Goal: Task Accomplishment & Management: Manage account settings

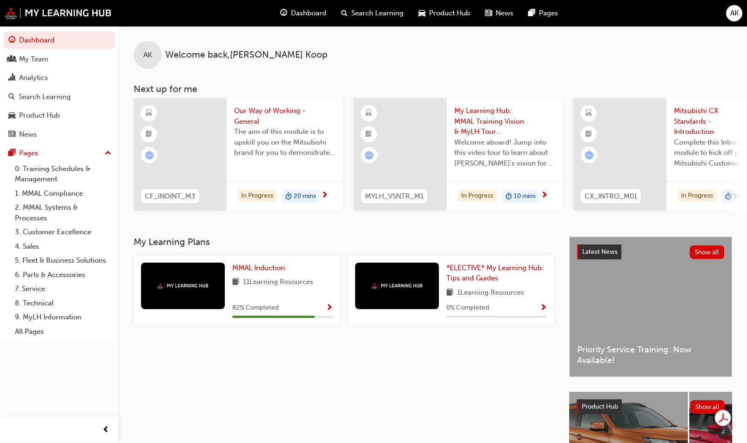
click at [48, 79] on div "Analytics" at bounding box center [33, 78] width 29 height 11
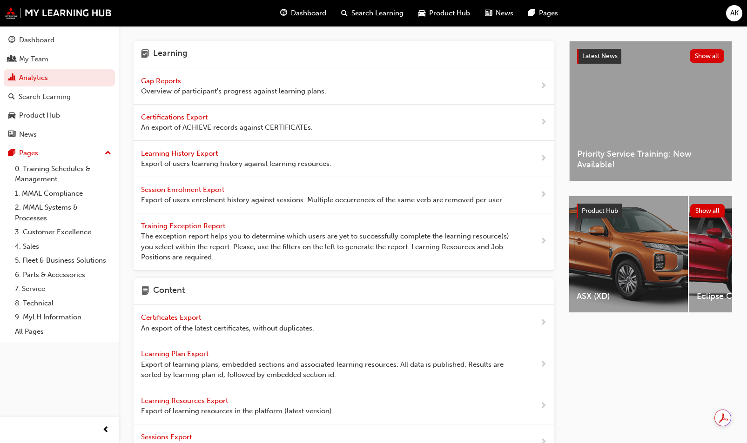
click at [166, 77] on span "Gap Reports" at bounding box center [162, 81] width 42 height 8
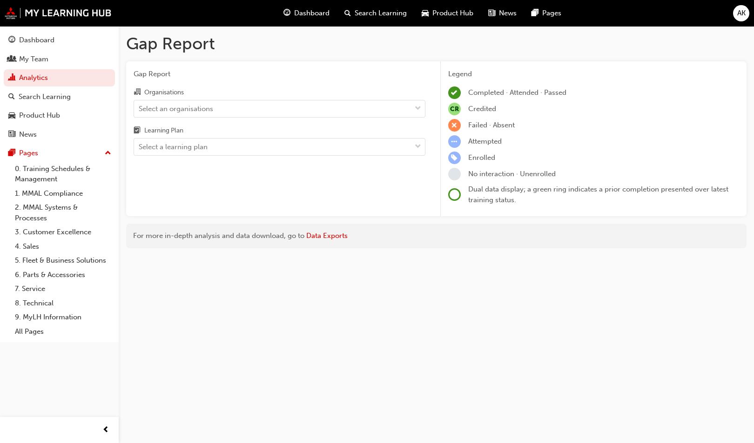
click at [181, 107] on div "Select an organisations" at bounding box center [176, 108] width 74 height 11
click at [140, 107] on input "Organisations Select an organisations" at bounding box center [139, 108] width 1 height 8
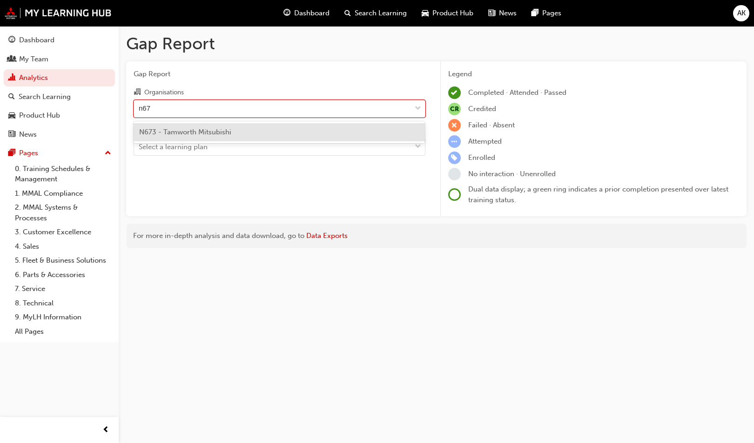
type input "n673"
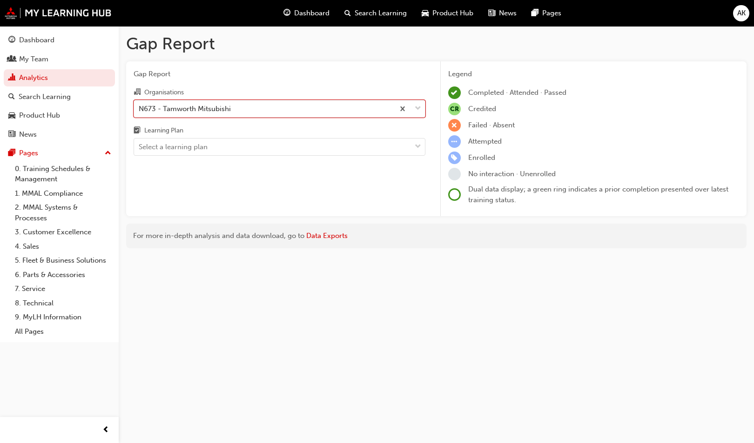
click at [173, 152] on div "Select a learning plan" at bounding box center [173, 147] width 69 height 11
click at [140, 151] on input "Learning Plan Select a learning plan" at bounding box center [139, 147] width 1 height 8
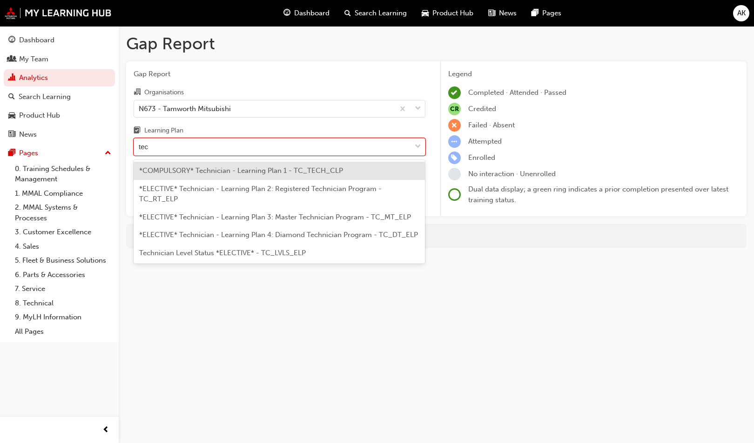
type input "tech"
click at [258, 168] on span "*COMPULSORY* Technician - Learning Plan 1 - TC_TECH_CLP" at bounding box center [241, 171] width 204 height 8
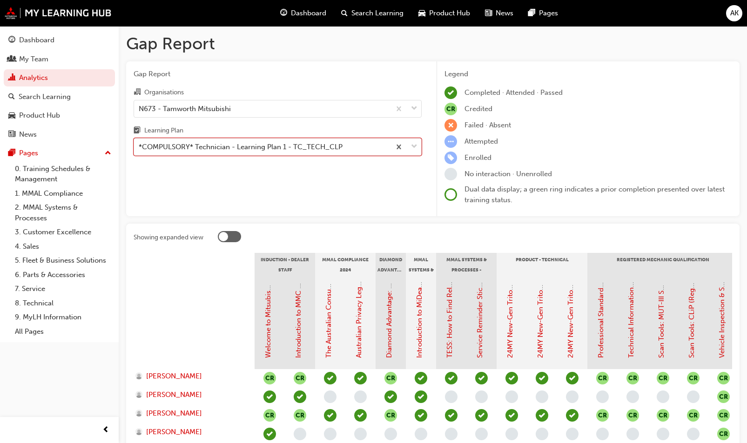
scroll to position [114, 0]
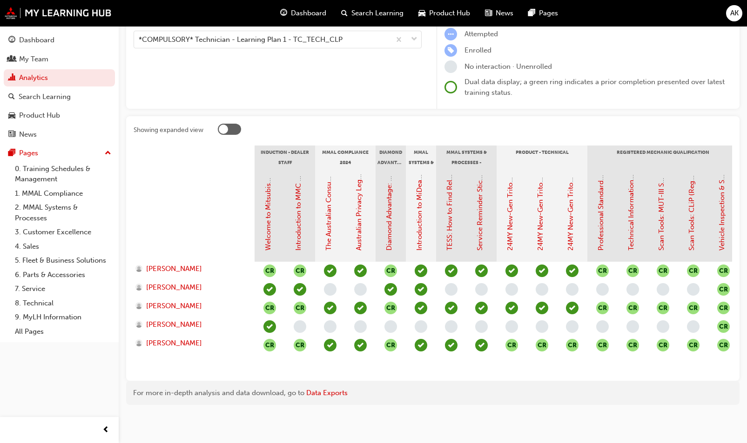
click at [177, 281] on div "JOSEPH LOPENA" at bounding box center [194, 290] width 121 height 19
click at [175, 282] on span "JOSEPH LOPENA" at bounding box center [174, 287] width 56 height 11
click at [167, 320] on span "RYAN DAVA" at bounding box center [174, 325] width 56 height 11
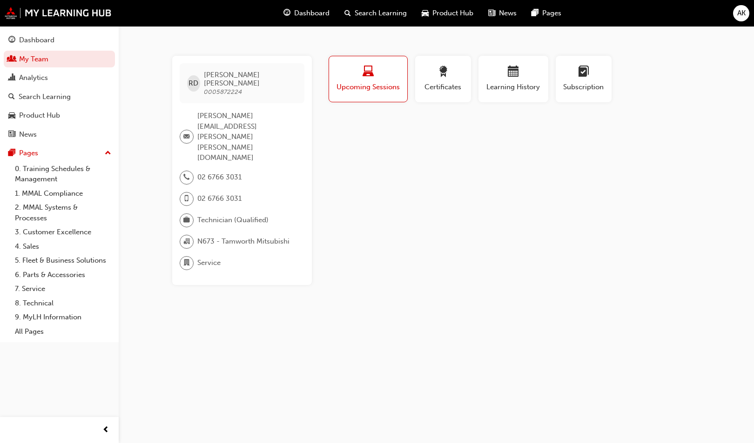
click at [385, 209] on div "Profile Upcoming Sessions Certificates Learning History Subscription RD RYAN DA…" at bounding box center [514, 170] width 374 height 229
click at [106, 430] on span "prev-icon" at bounding box center [105, 431] width 7 height 12
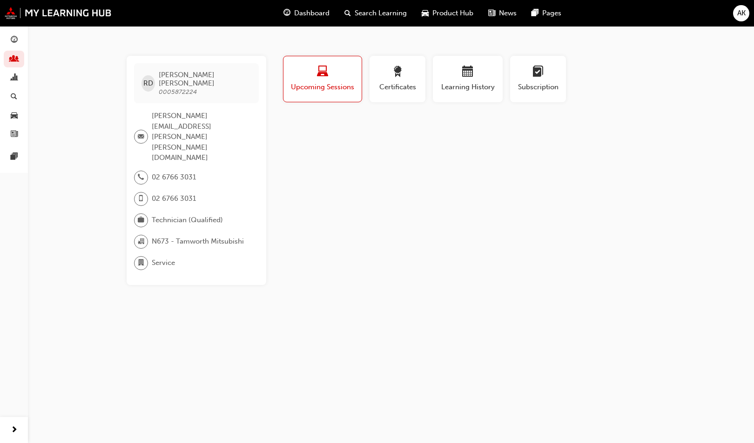
click at [449, 305] on div "RD RYAN DAVA 0005872224 hayden.phillips@kensell.com.au 02 6766 3031 02 6766 303…" at bounding box center [377, 221] width 754 height 443
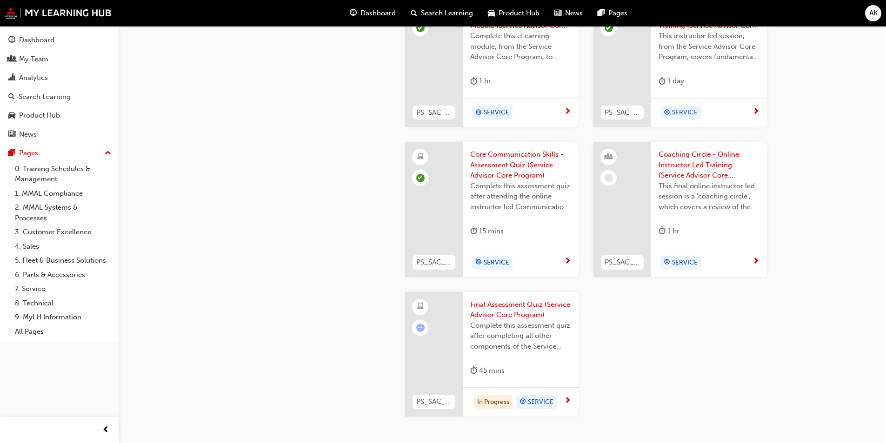
scroll to position [1582, 0]
click at [702, 163] on span "Coaching Circle - Online Instructor Led Training (Service Advisor Core Program)" at bounding box center [709, 164] width 101 height 32
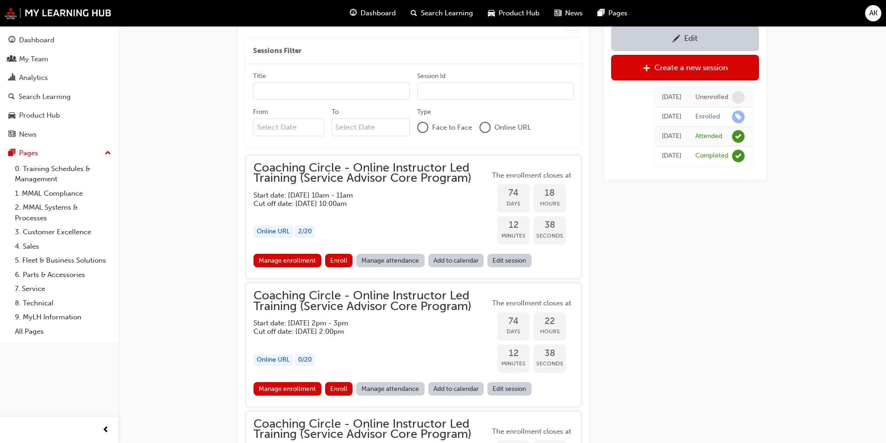
scroll to position [547, 0]
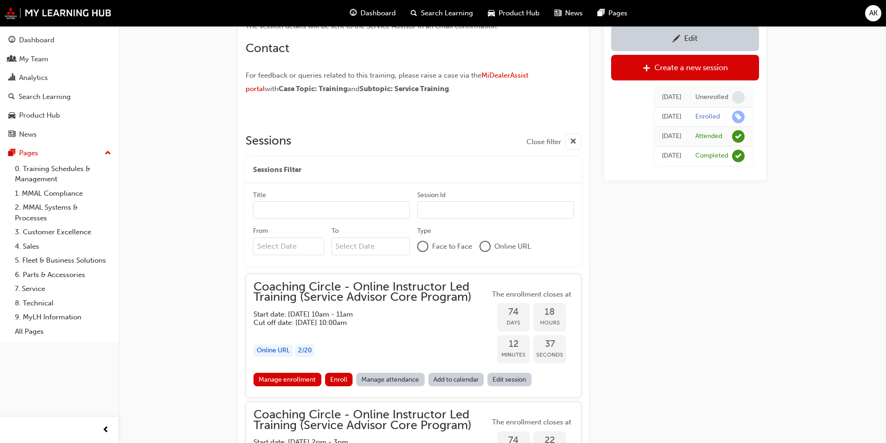
click at [381, 301] on span "Coaching Circle - Online Instructor Led Training (Service Advisor Core Program)" at bounding box center [372, 292] width 236 height 21
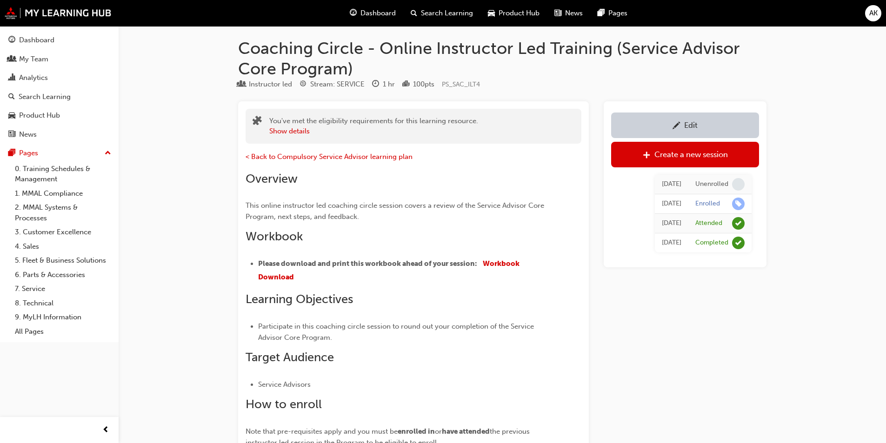
scroll to position [0, 0]
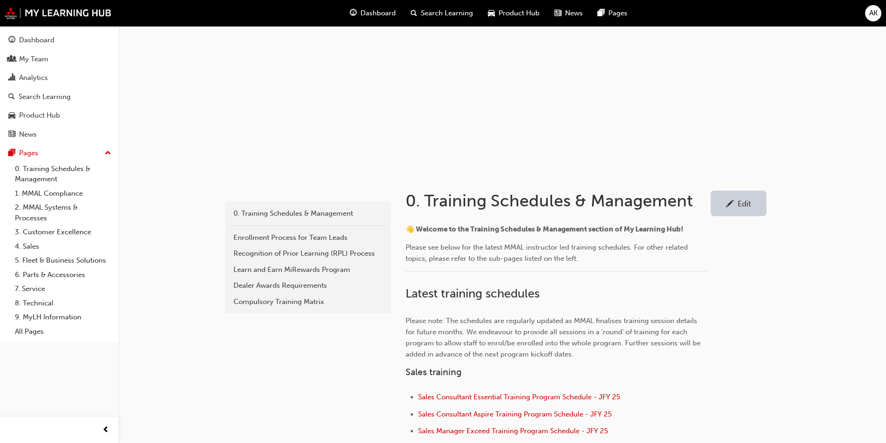
scroll to position [186, 0]
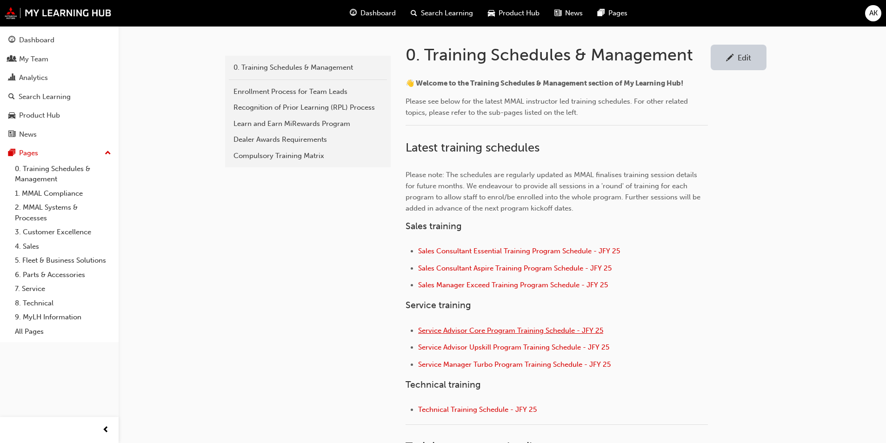
click at [478, 331] on span "Service Advisor Core Program Training Schedule - JFY 25" at bounding box center [510, 331] width 185 height 8
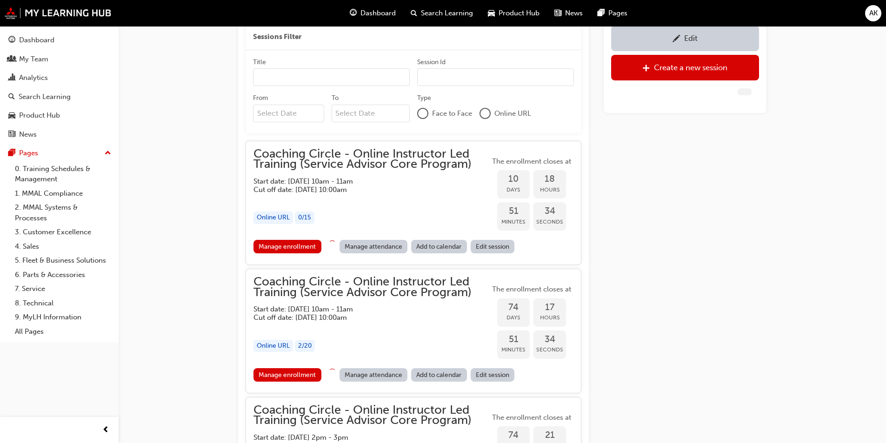
scroll to position [697, 0]
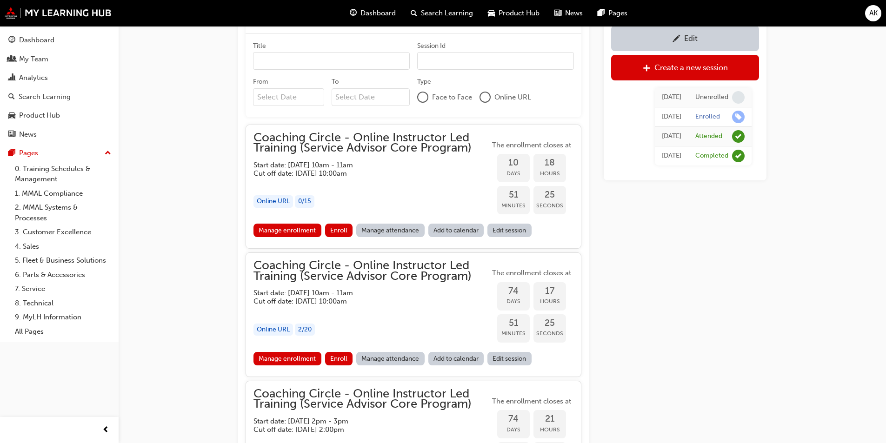
click at [416, 158] on div "Coaching Circle - Online Instructor Led Training (Service Advisor Core Program)…" at bounding box center [372, 155] width 236 height 45
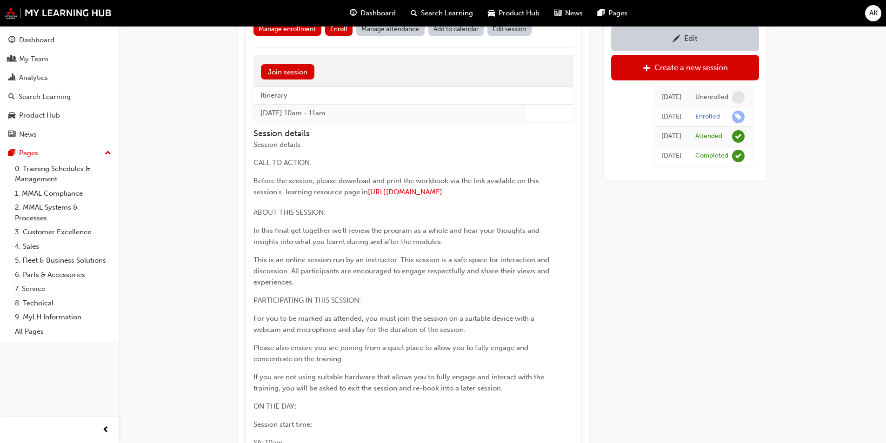
scroll to position [883, 0]
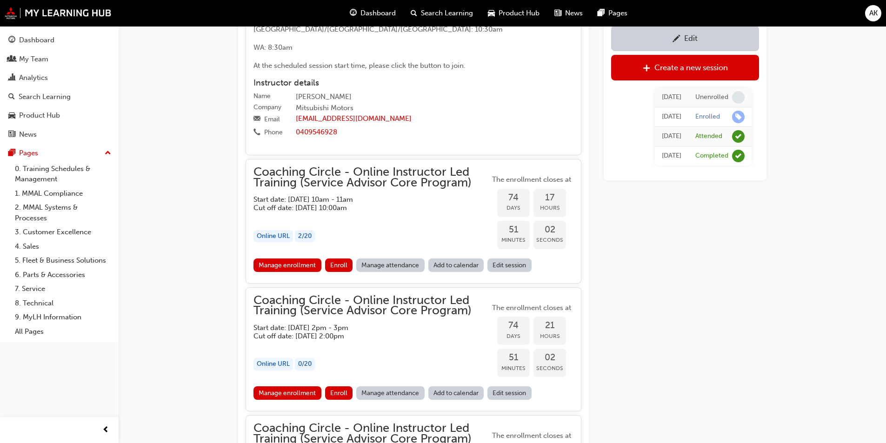
click at [390, 223] on div "button" at bounding box center [372, 217] width 236 height 11
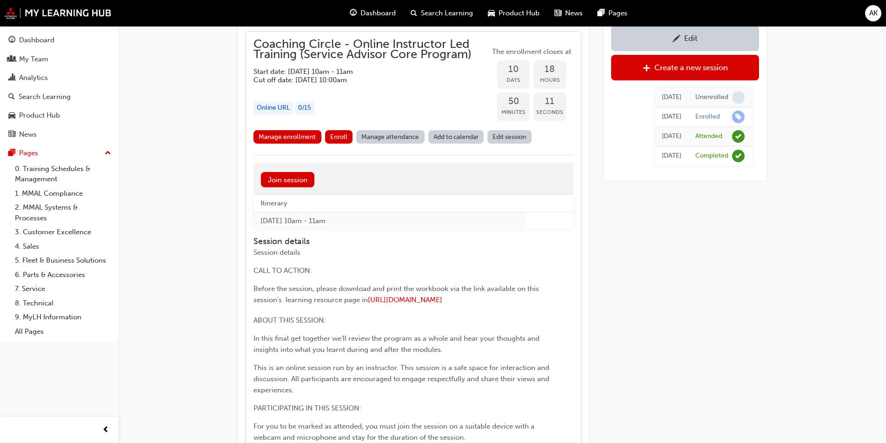
scroll to position [790, 0]
click at [51, 168] on link "0. Training Schedules & Management" at bounding box center [63, 174] width 104 height 25
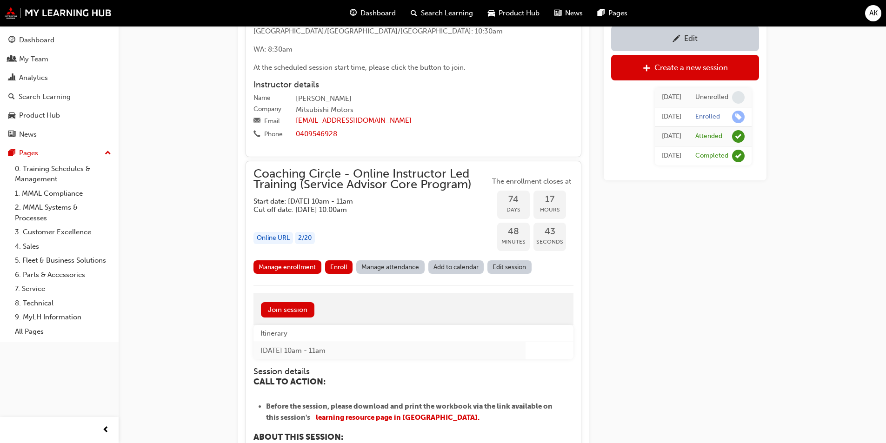
scroll to position [1348, 0]
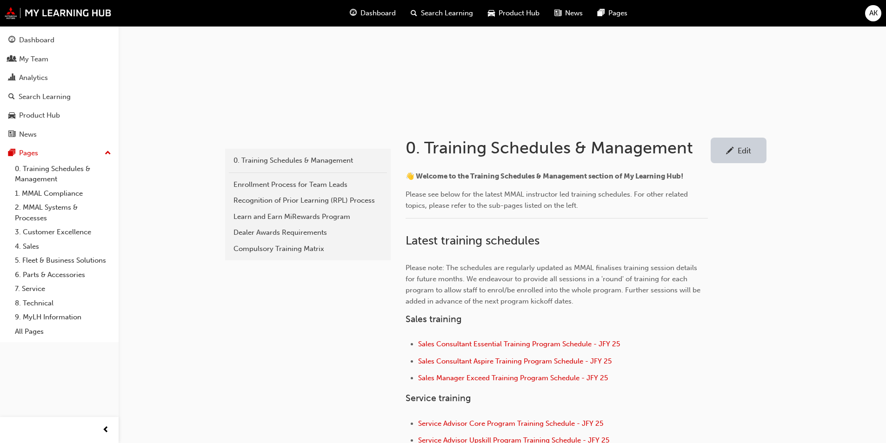
click at [736, 149] on div "Edit" at bounding box center [739, 151] width 42 height 12
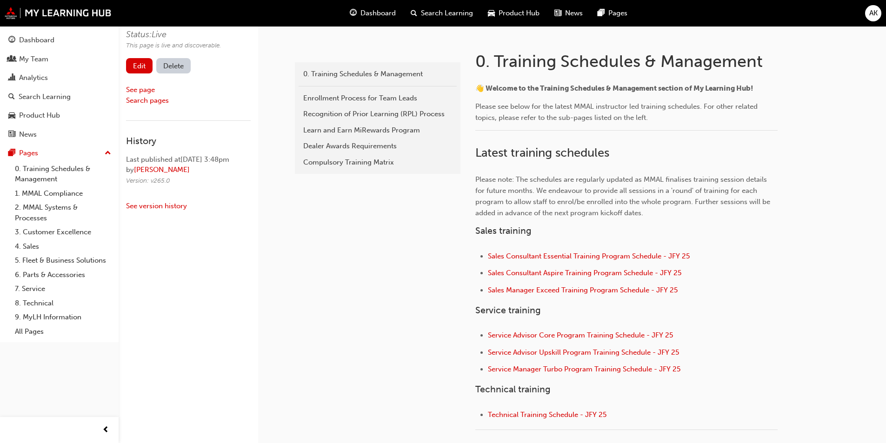
scroll to position [93, 0]
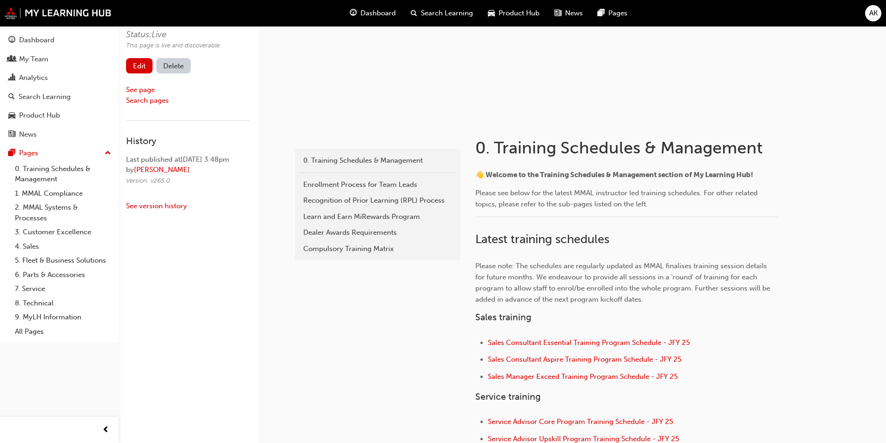
click at [143, 61] on link "Edit" at bounding box center [139, 65] width 27 height 15
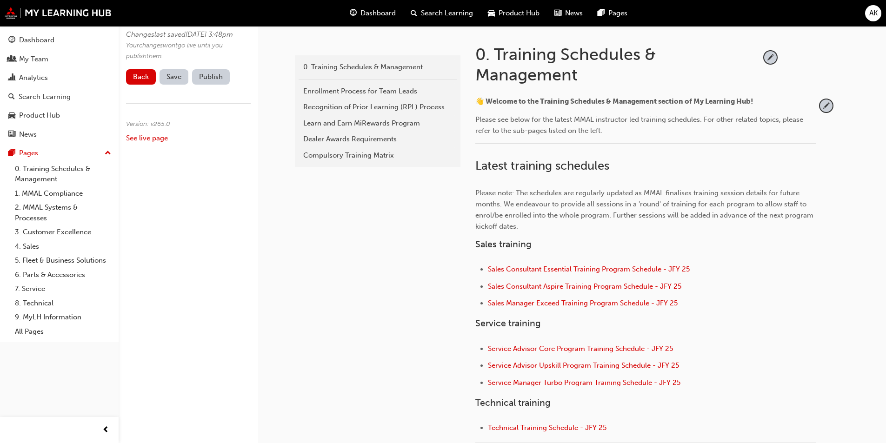
scroll to position [186, 0]
click at [827, 107] on span "pencil-icon" at bounding box center [826, 106] width 13 height 13
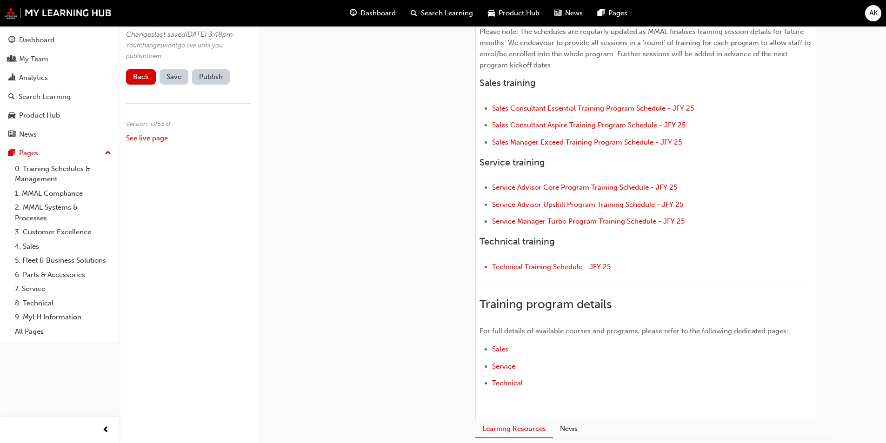
scroll to position [372, 0]
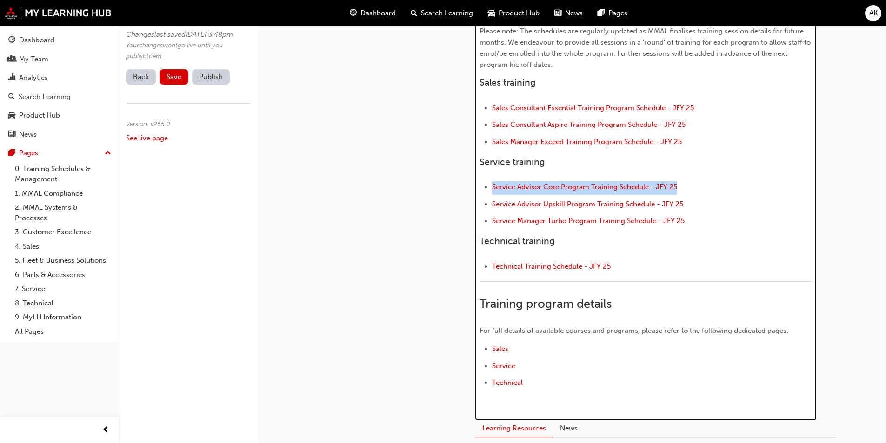
drag, startPoint x: 710, startPoint y: 186, endPoint x: 485, endPoint y: 189, distance: 224.3
click at [492, 189] on li "Service Advisor Core Program Training Schedule - JFY 25" at bounding box center [652, 187] width 321 height 13
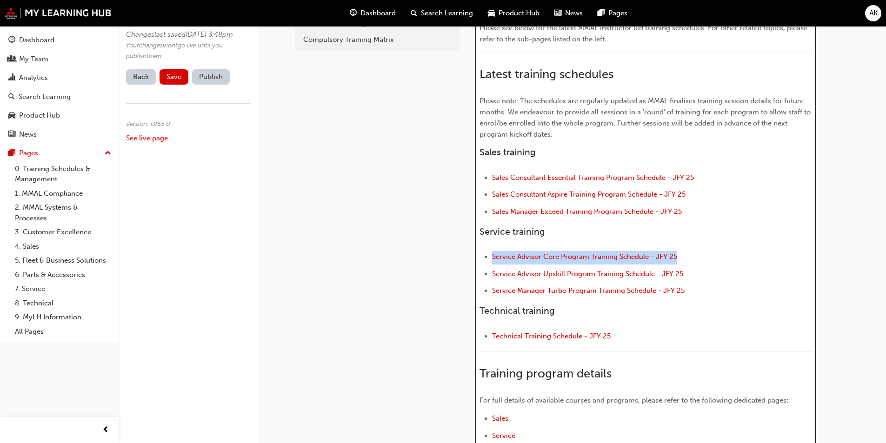
scroll to position [233, 0]
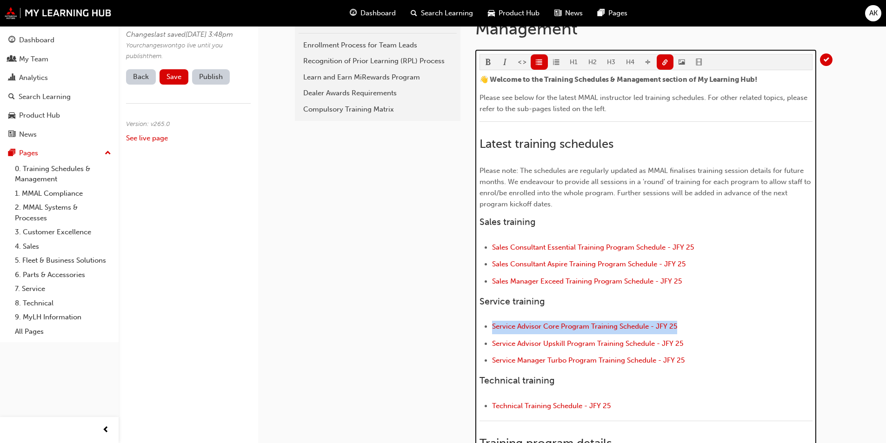
click at [665, 63] on span "link-icon" at bounding box center [665, 63] width 7 height 8
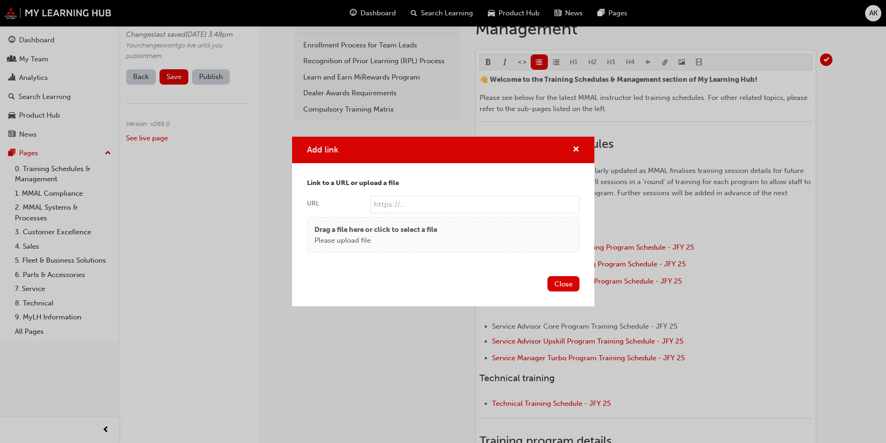
click at [394, 199] on input "URL" at bounding box center [474, 205] width 209 height 18
click at [369, 230] on p "Drag a file here or click to select a file" at bounding box center [376, 230] width 123 height 11
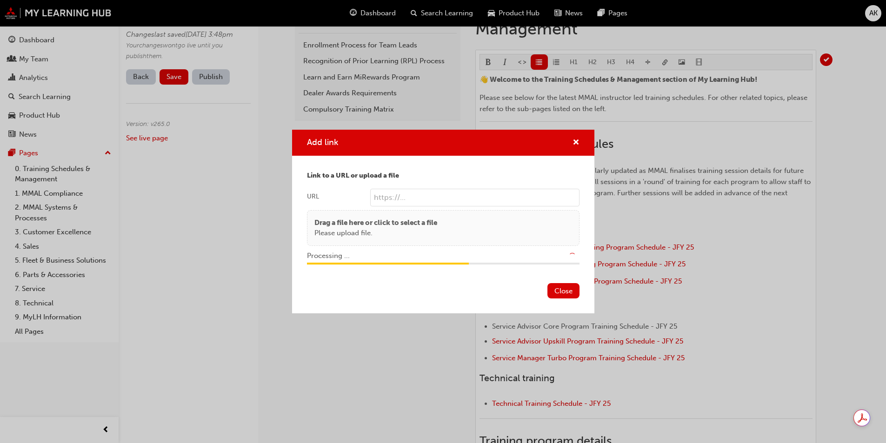
type input "/upload/06e480d5-c86c-4754-a725-3373db5a13e2.pdf"
click at [558, 294] on button "Close" at bounding box center [564, 290] width 32 height 15
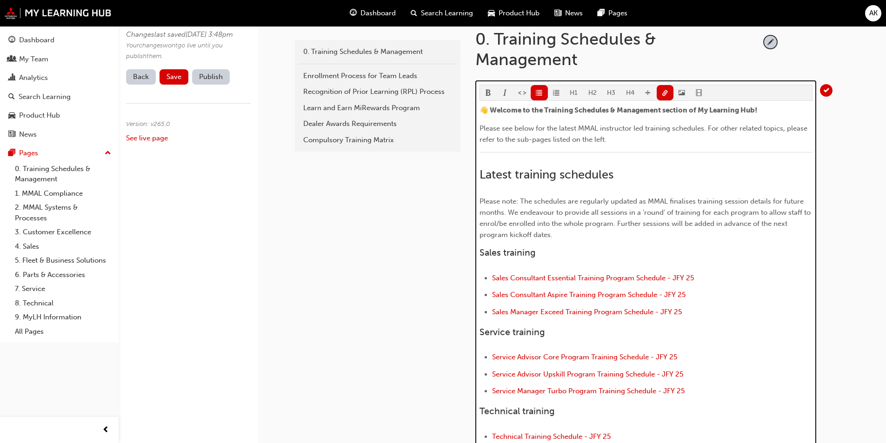
scroll to position [198, 0]
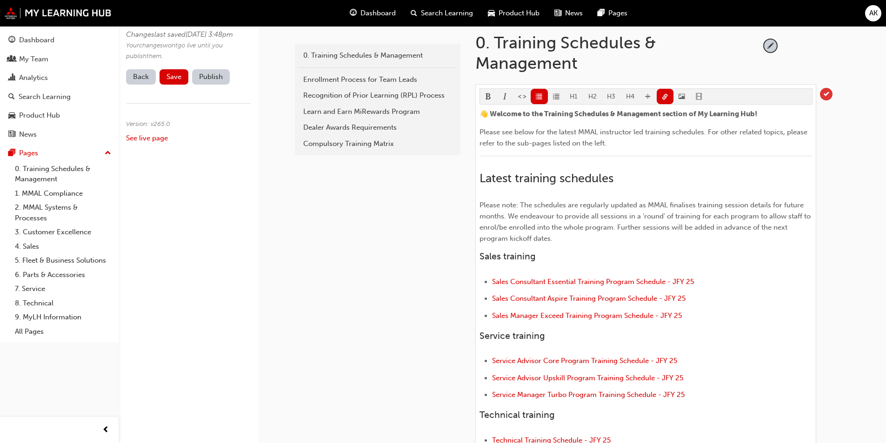
click at [826, 93] on span "tick-icon" at bounding box center [826, 94] width 13 height 13
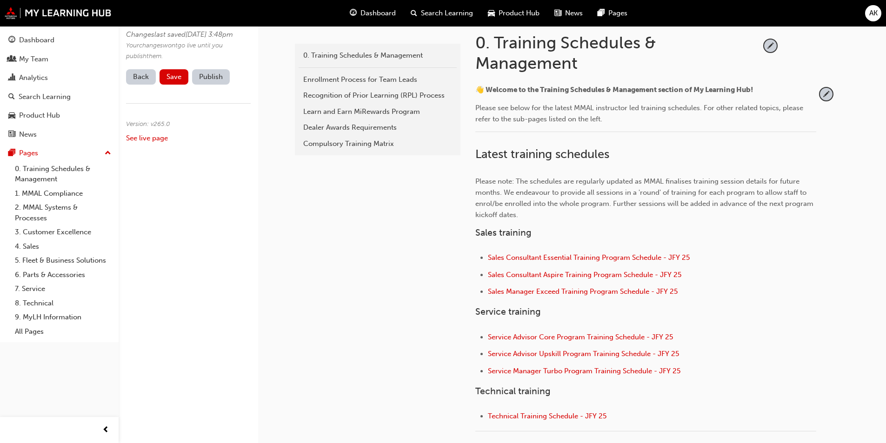
click at [178, 81] on span "Save" at bounding box center [174, 77] width 15 height 8
click at [221, 85] on button "Publish" at bounding box center [211, 76] width 38 height 15
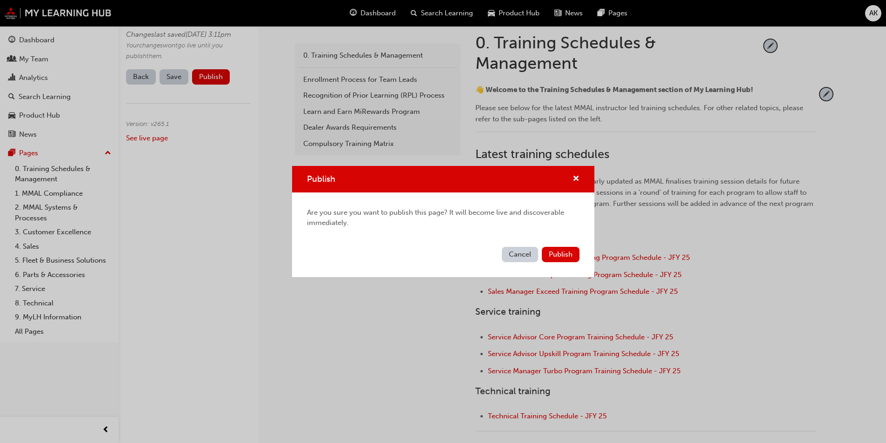
drag, startPoint x: 562, startPoint y: 255, endPoint x: 564, endPoint y: 264, distance: 8.6
click at [562, 255] on span "Publish" at bounding box center [561, 254] width 24 height 8
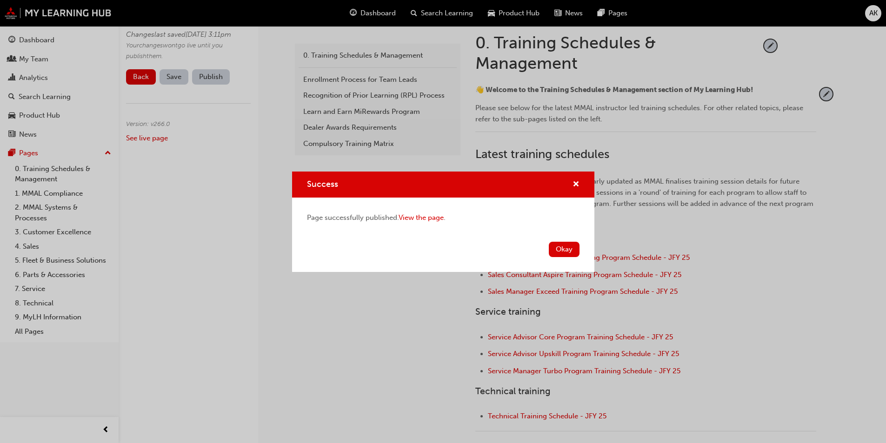
click at [572, 249] on button "Okay" at bounding box center [564, 249] width 31 height 15
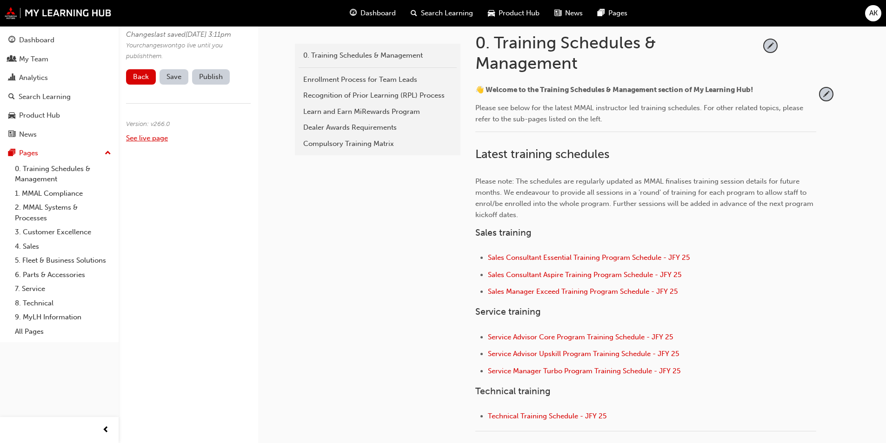
click at [150, 142] on link "See live page" at bounding box center [147, 138] width 42 height 8
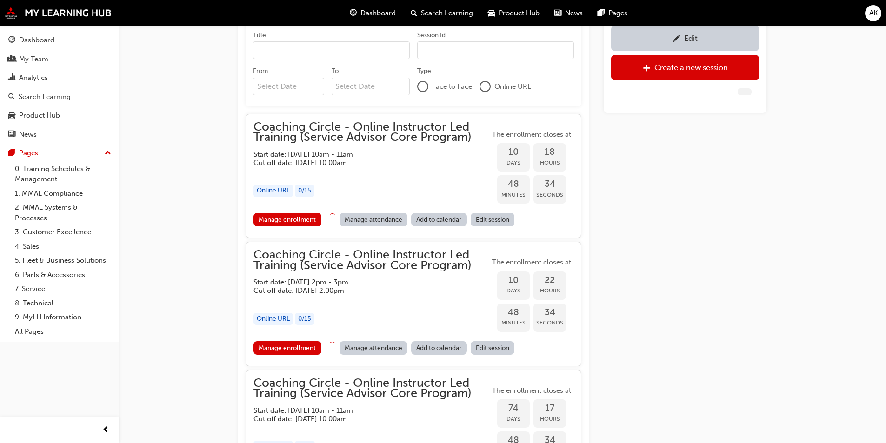
scroll to position [711, 0]
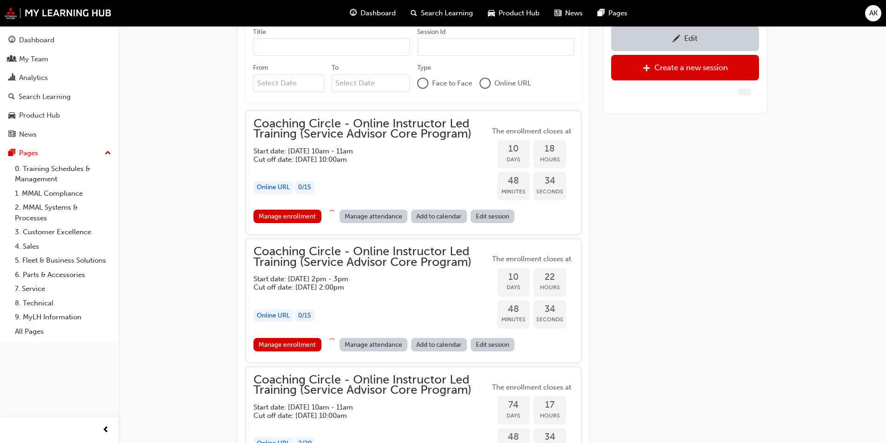
click at [428, 151] on h5 "Start date: [DATE] 10am - 11am" at bounding box center [364, 151] width 221 height 8
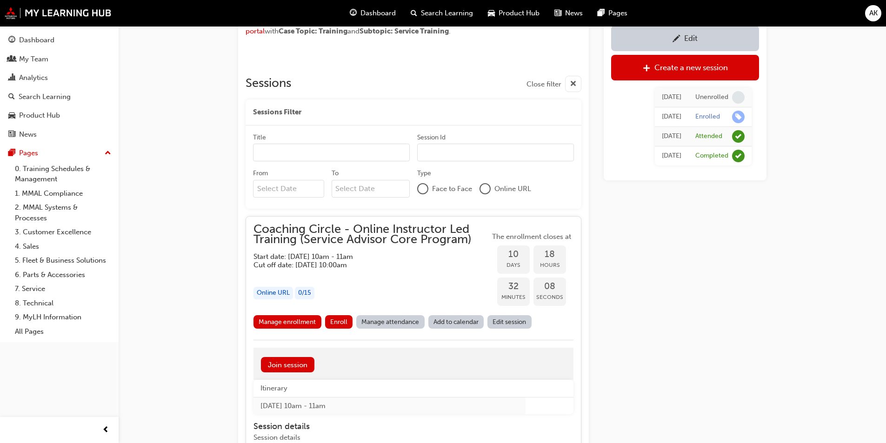
scroll to position [745, 0]
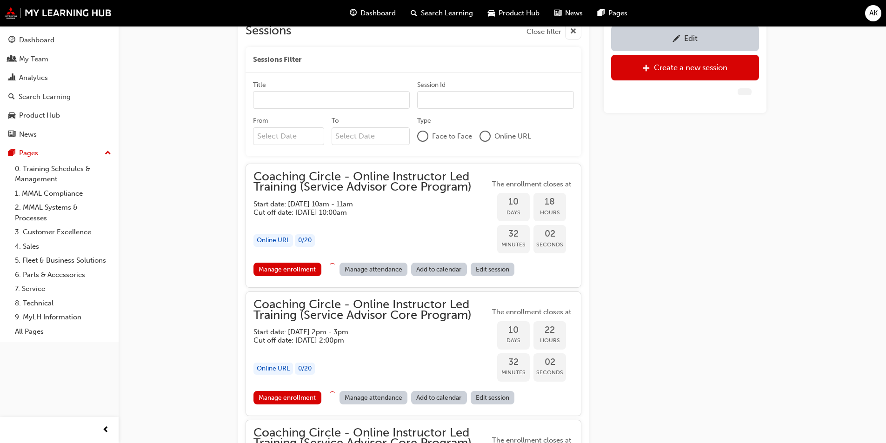
scroll to position [757, 0]
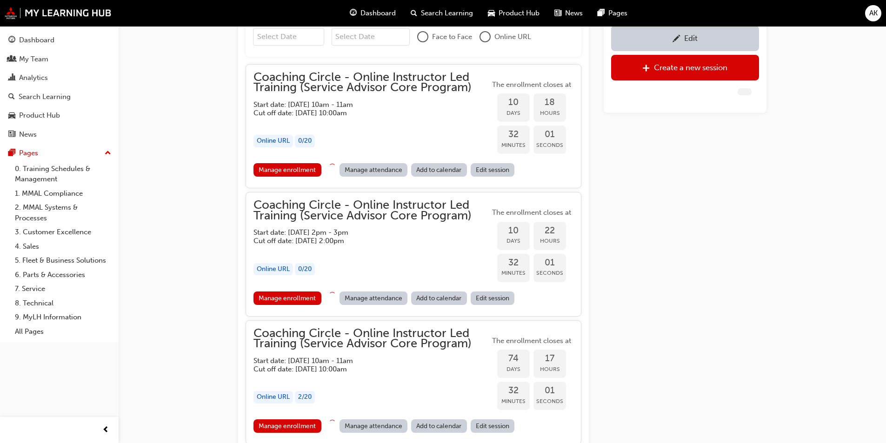
click at [446, 229] on h5 "Start date: [DATE] 2pm - 3pm" at bounding box center [364, 232] width 221 height 8
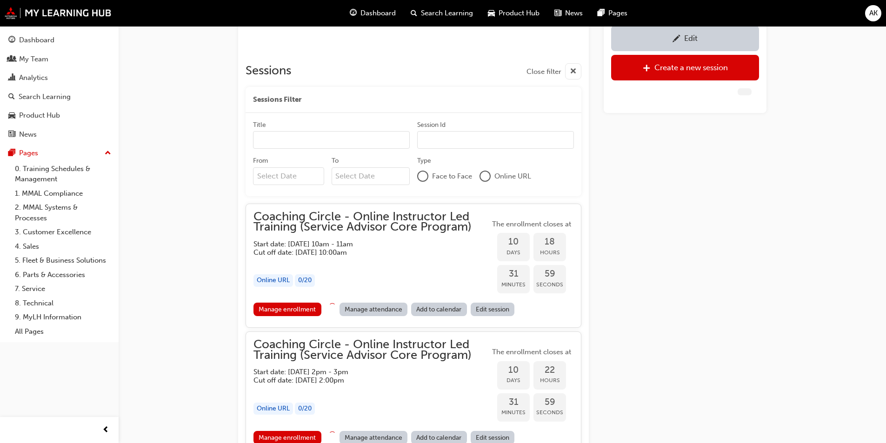
click at [380, 247] on h5 "Start date: [DATE] 10am - 11am" at bounding box center [364, 244] width 221 height 8
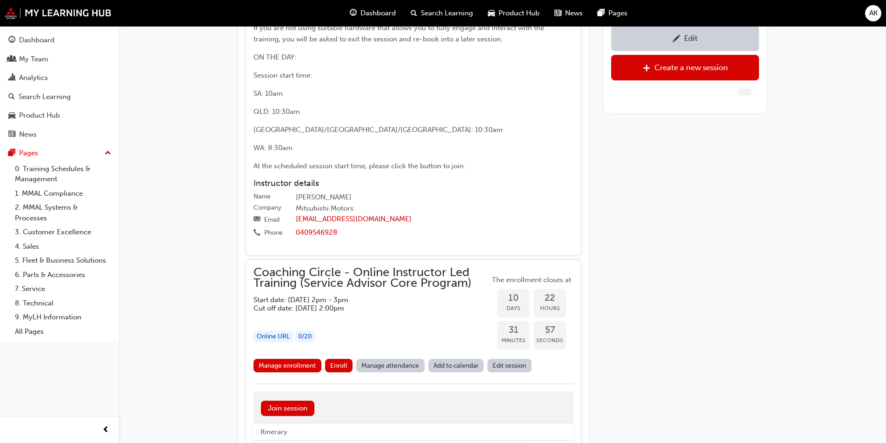
scroll to position [1315, 0]
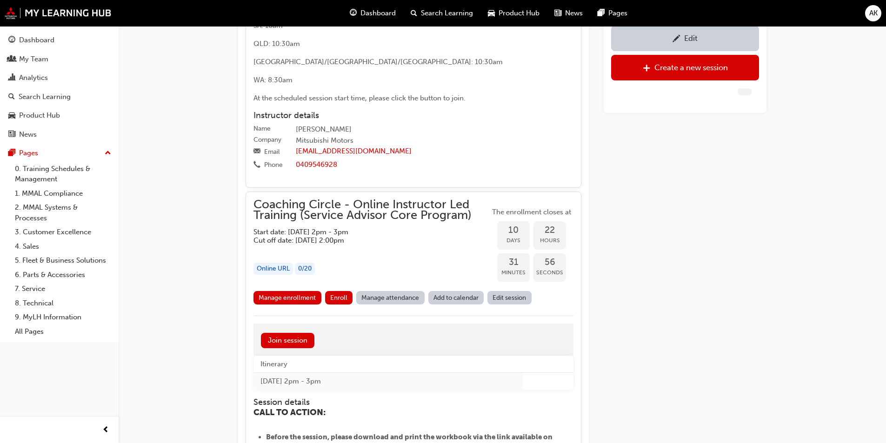
click at [406, 221] on span "Coaching Circle - Online Instructor Led Training (Service Advisor Core Program)" at bounding box center [372, 210] width 236 height 21
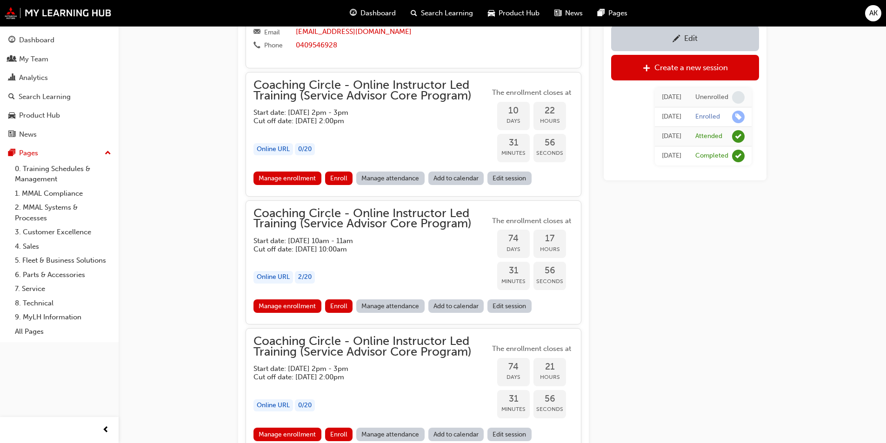
scroll to position [1502, 0]
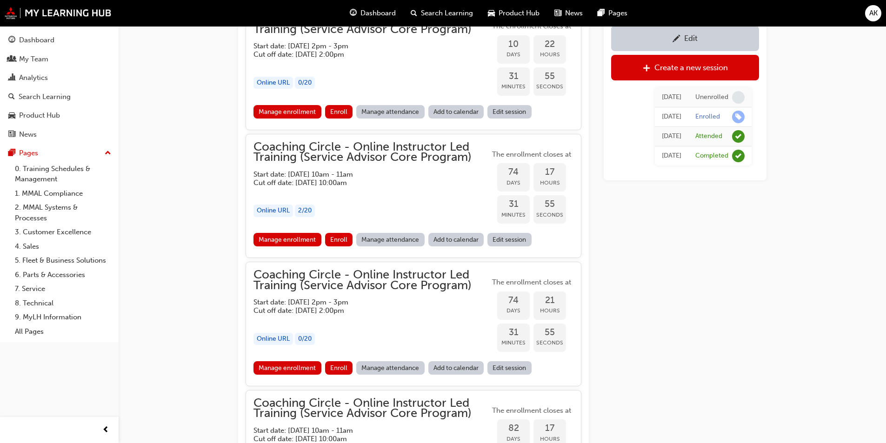
click at [391, 50] on h5 "Start date: [DATE] 2pm - 3pm" at bounding box center [364, 46] width 221 height 8
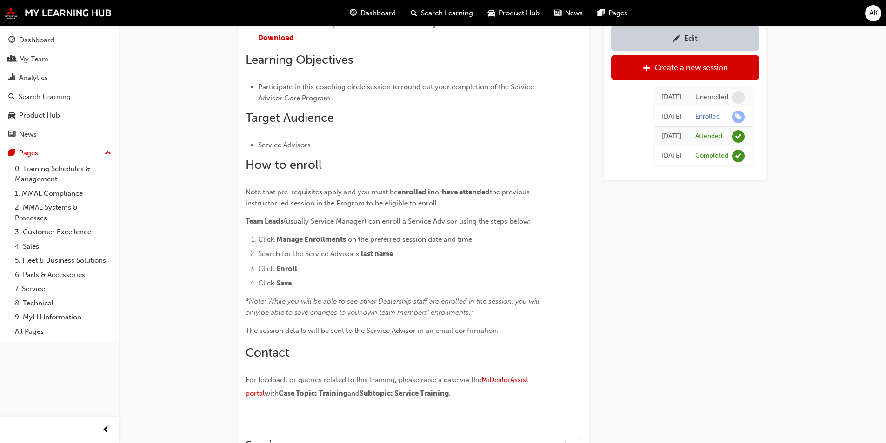
scroll to position [186, 0]
